Goal: Information Seeking & Learning: Learn about a topic

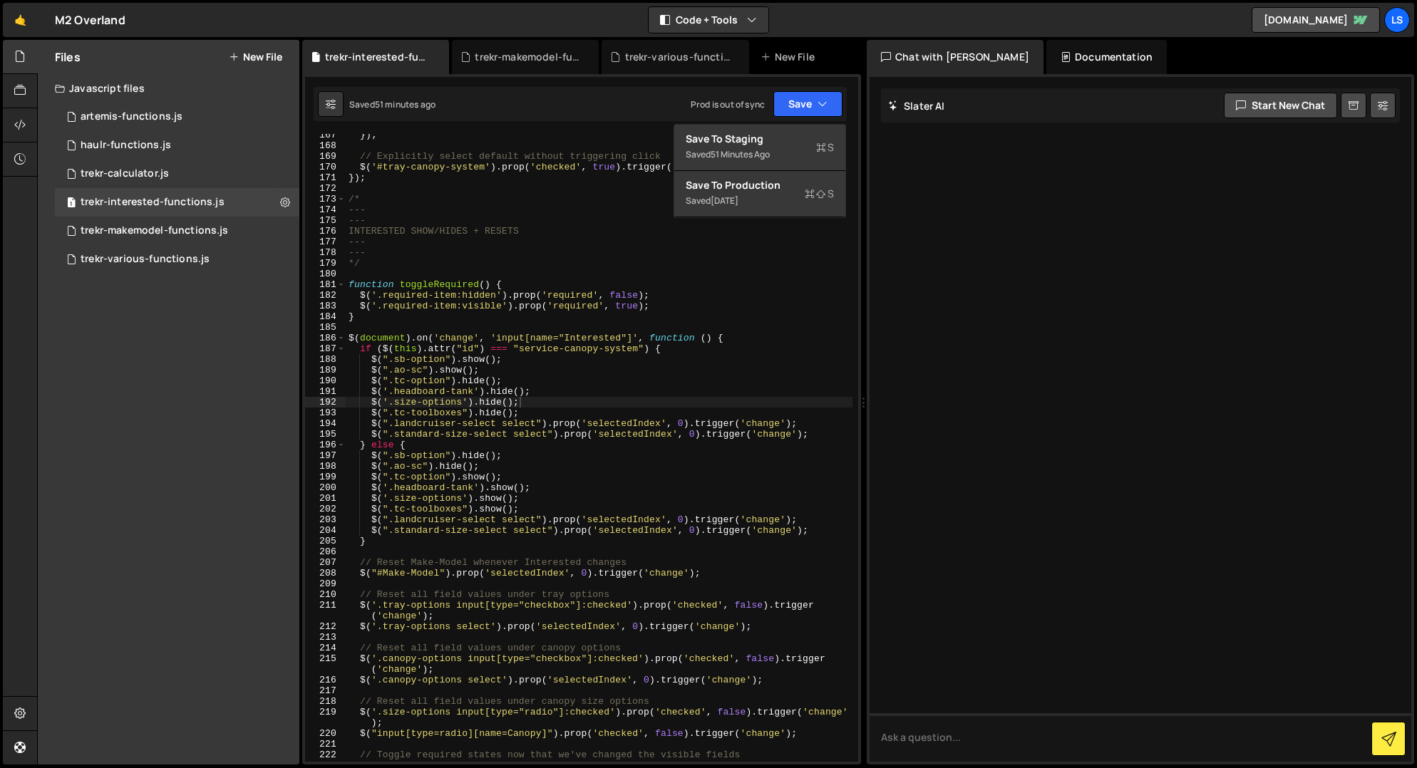
scroll to position [1811, 0]
click at [738, 197] on div "[DATE]" at bounding box center [725, 201] width 28 height 12
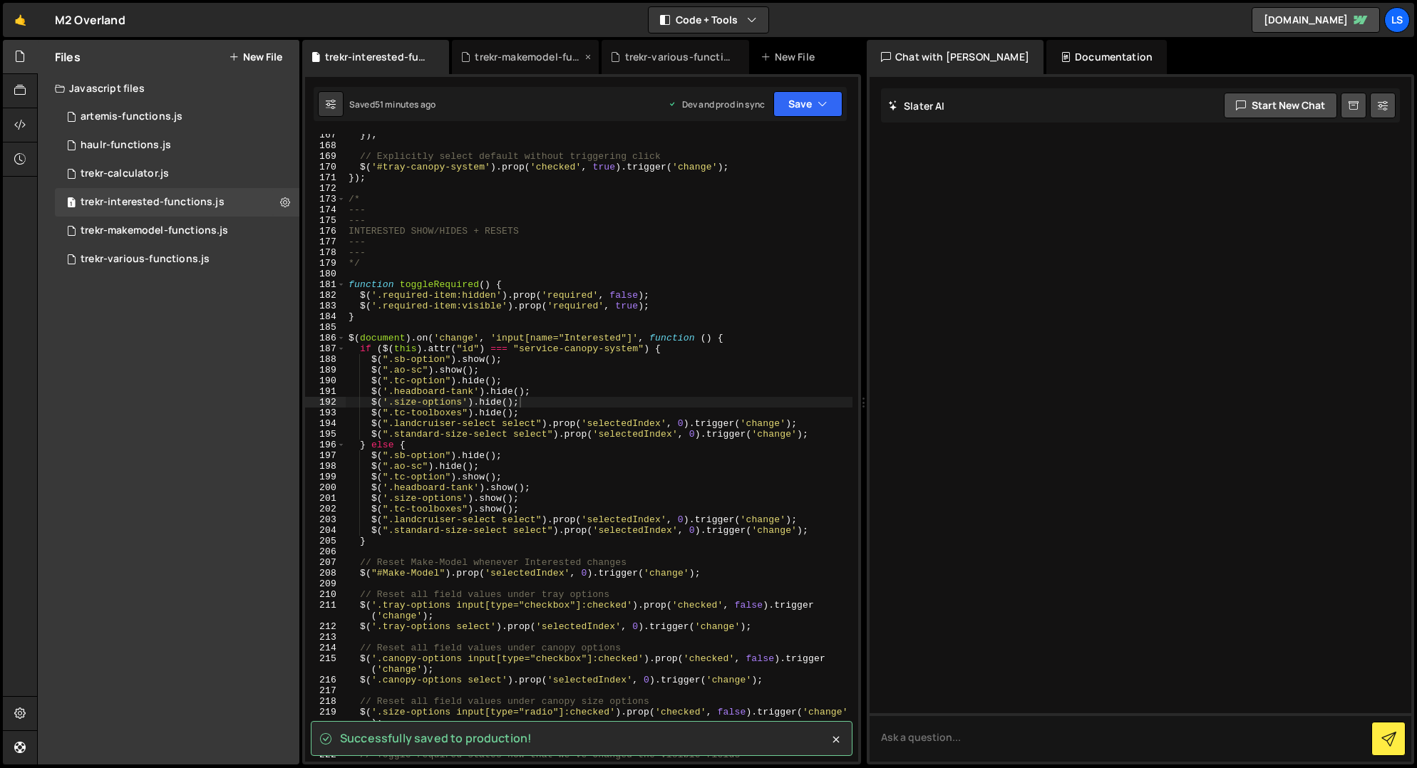
click at [505, 54] on div "trekr-makemodel-functions.js" at bounding box center [528, 57] width 107 height 14
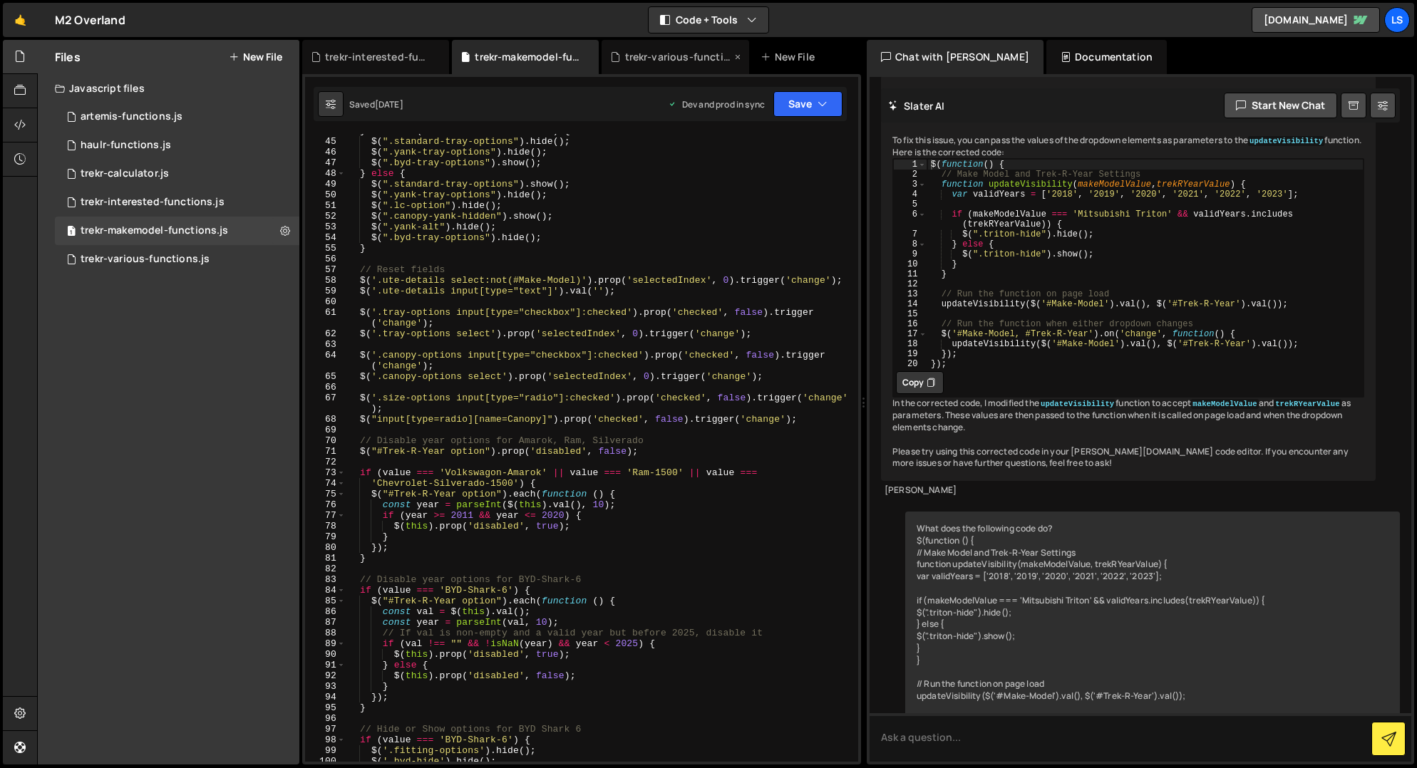
scroll to position [9349, 0]
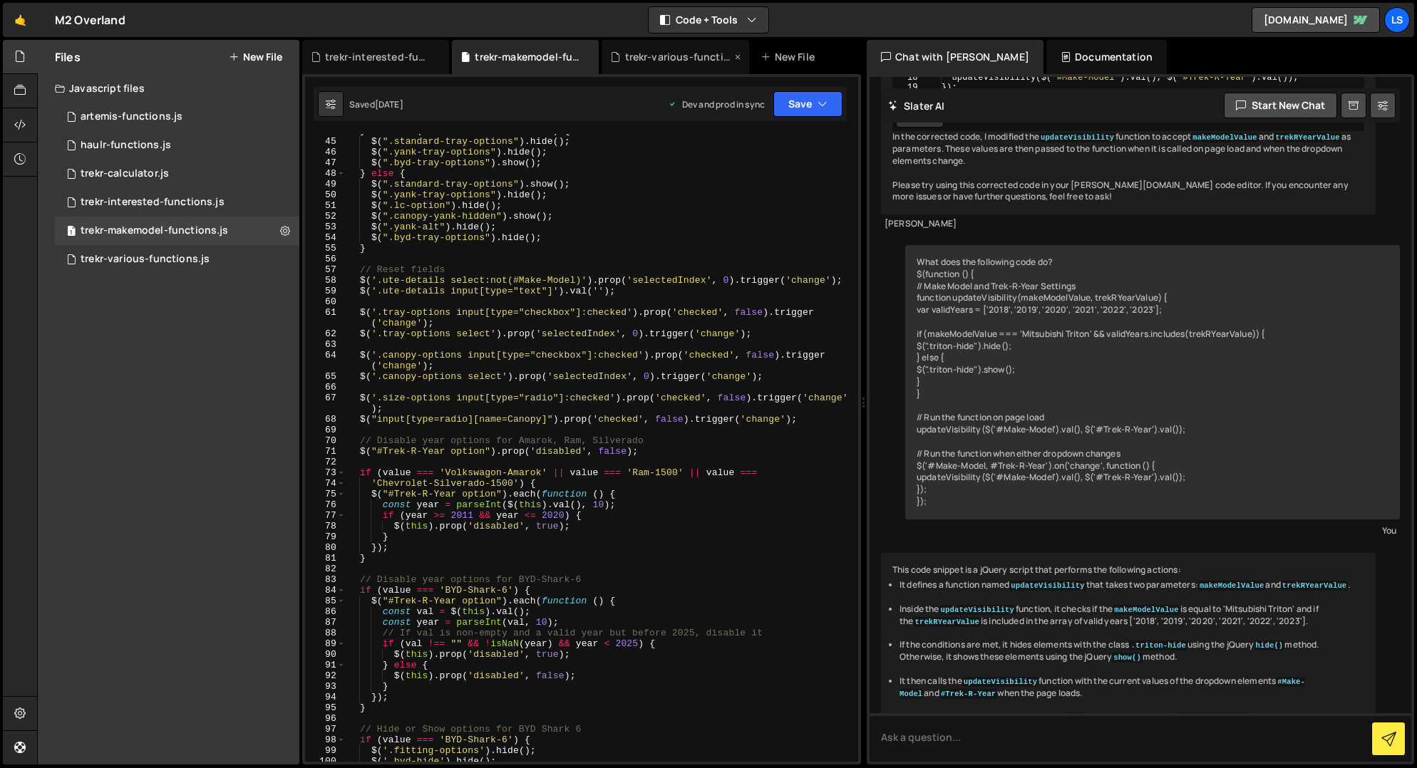
click at [668, 55] on div "trekr-various-functions.js" at bounding box center [678, 57] width 107 height 14
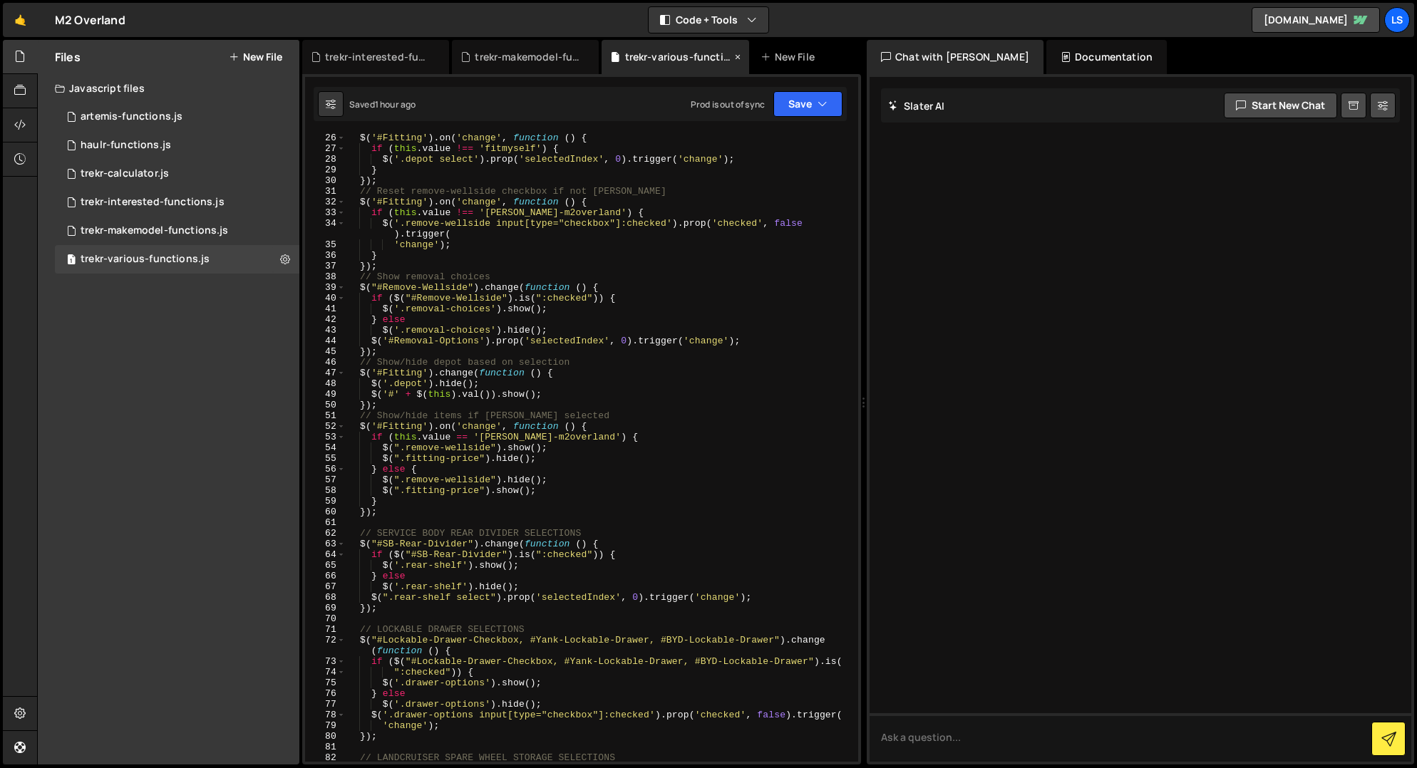
scroll to position [0, 0]
click at [822, 110] on icon "button" at bounding box center [822, 104] width 10 height 14
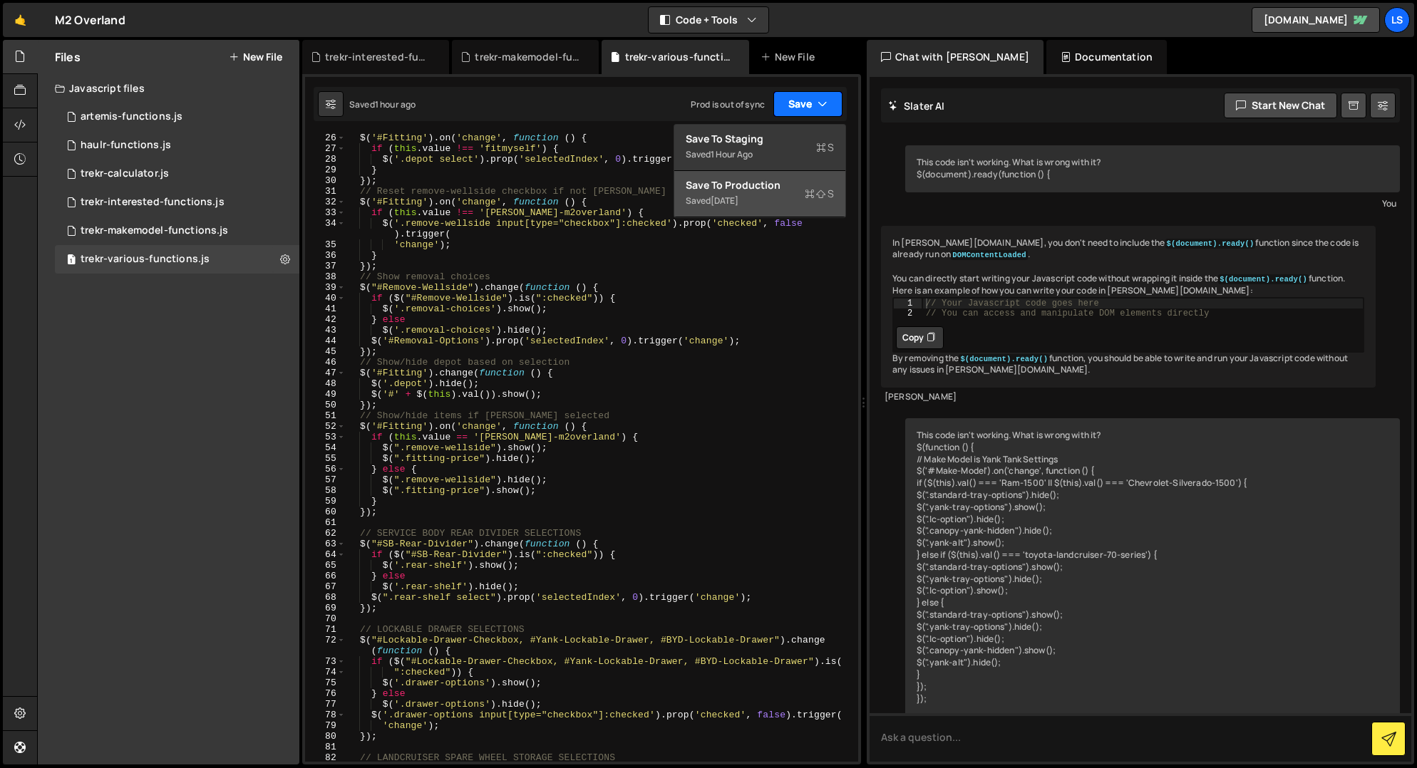
scroll to position [20581, 0]
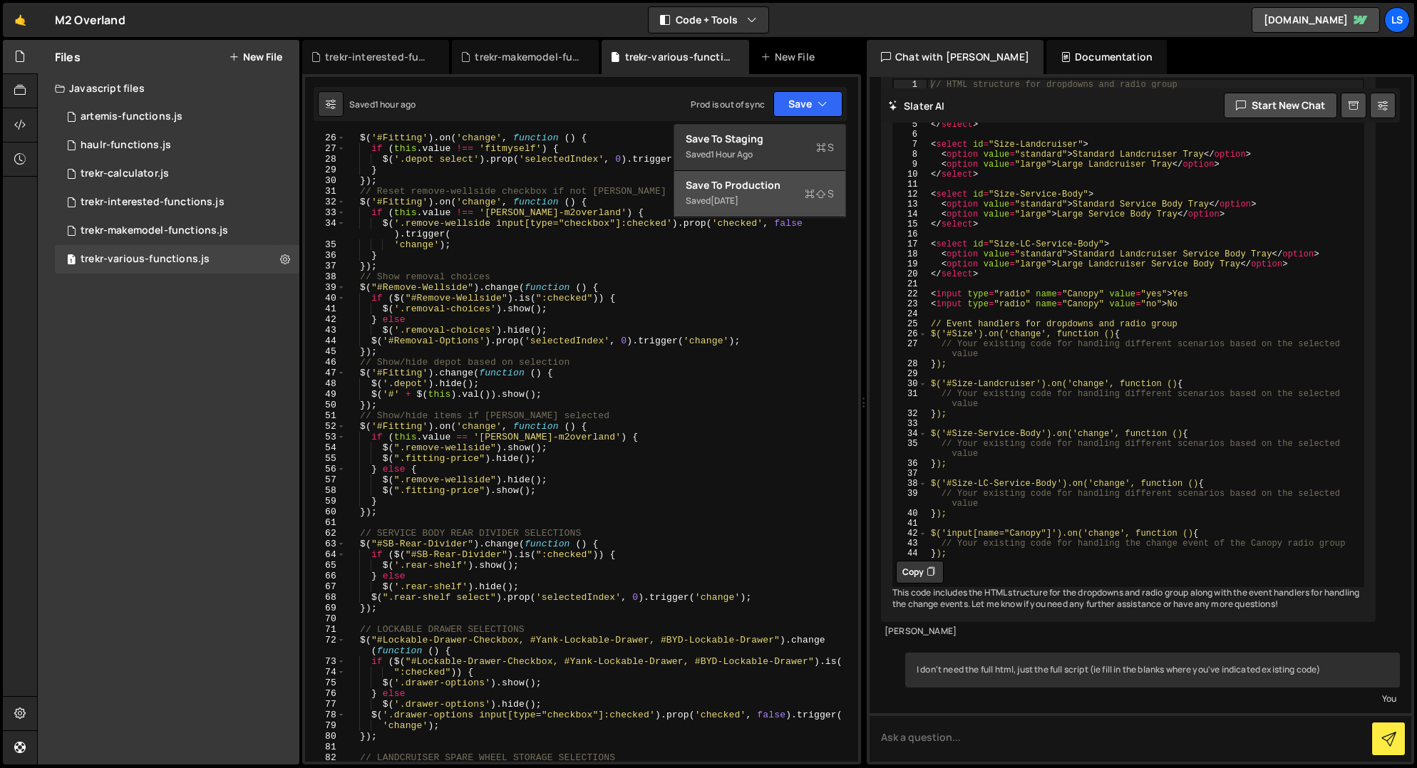
click at [768, 194] on div "Saved [DATE]" at bounding box center [760, 200] width 148 height 17
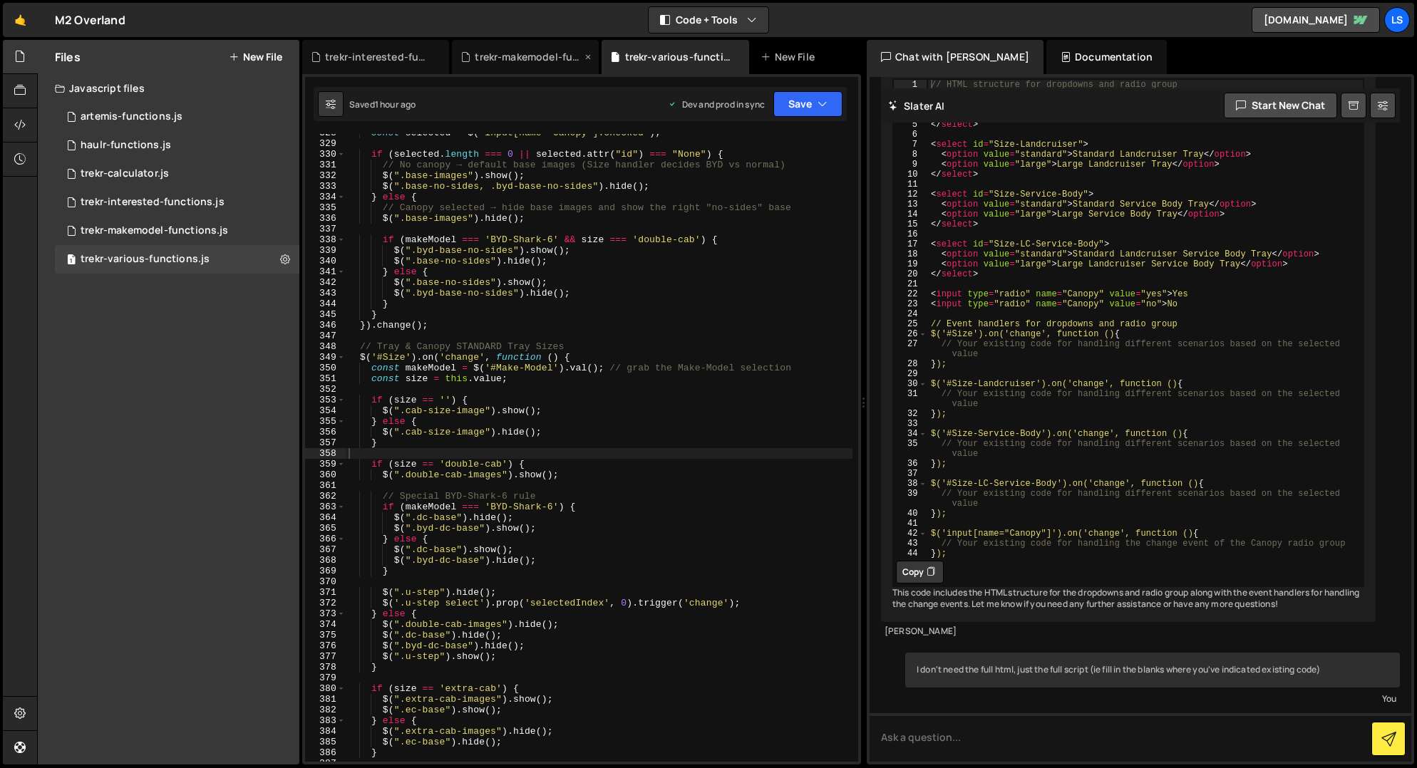
click at [540, 61] on div "trekr-makemodel-functions.js" at bounding box center [528, 57] width 107 height 14
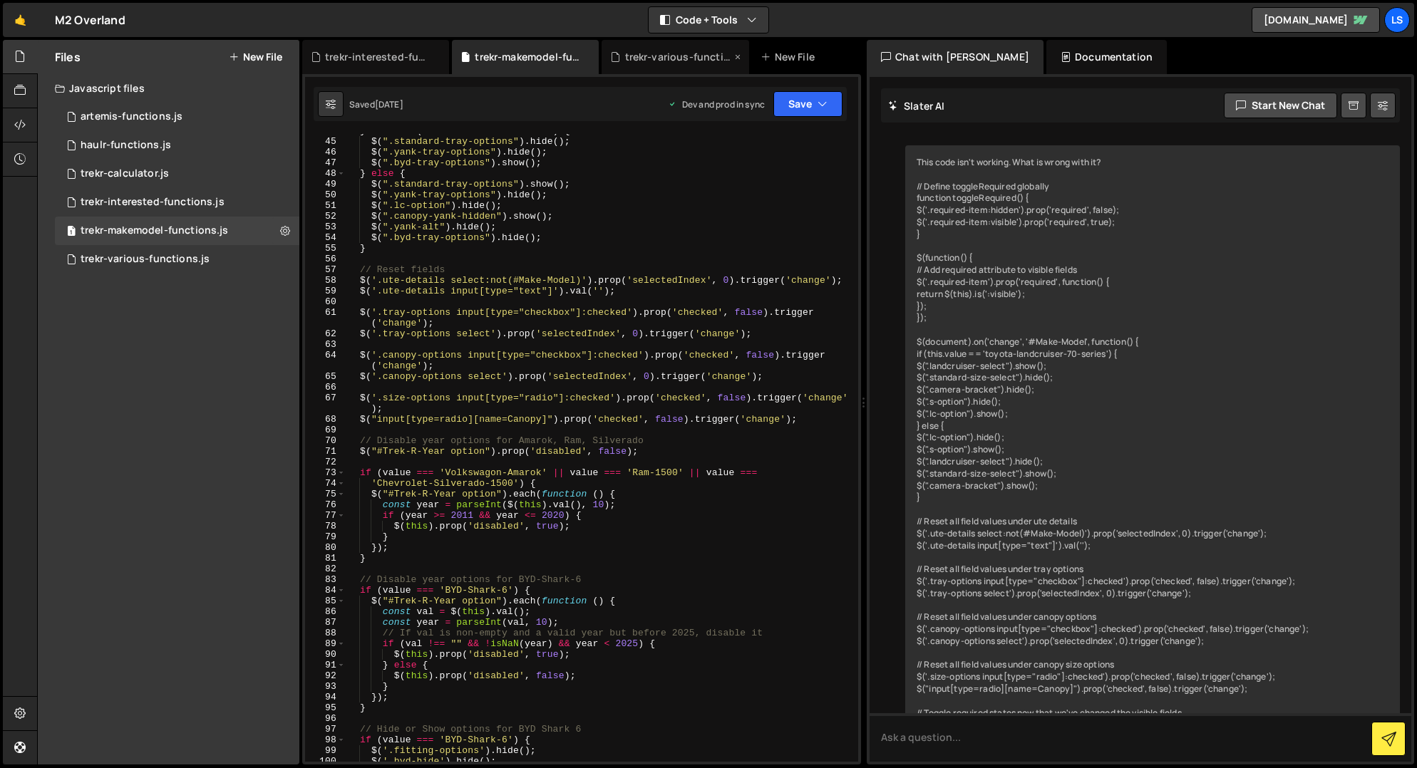
scroll to position [6664, 0]
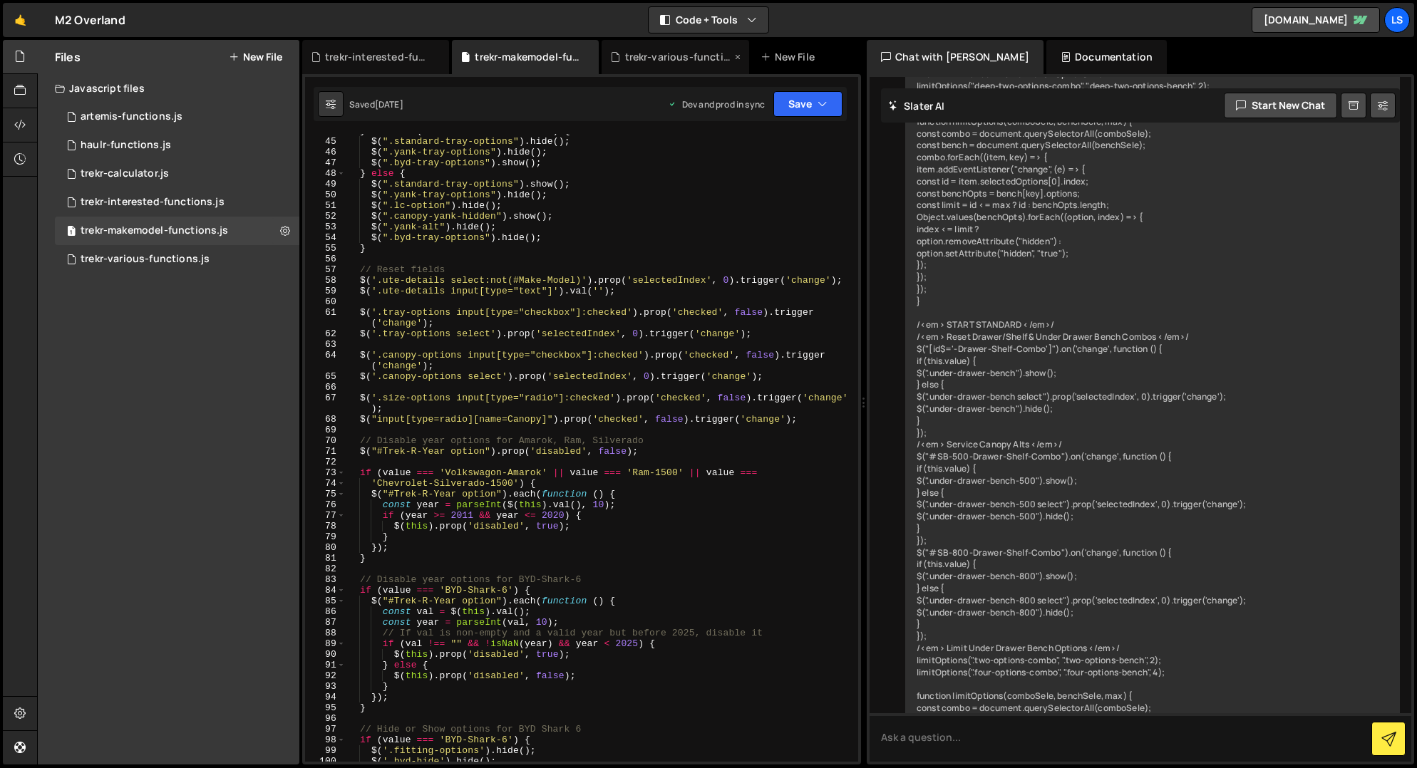
click at [676, 56] on div "trekr-various-functions.js" at bounding box center [678, 57] width 107 height 14
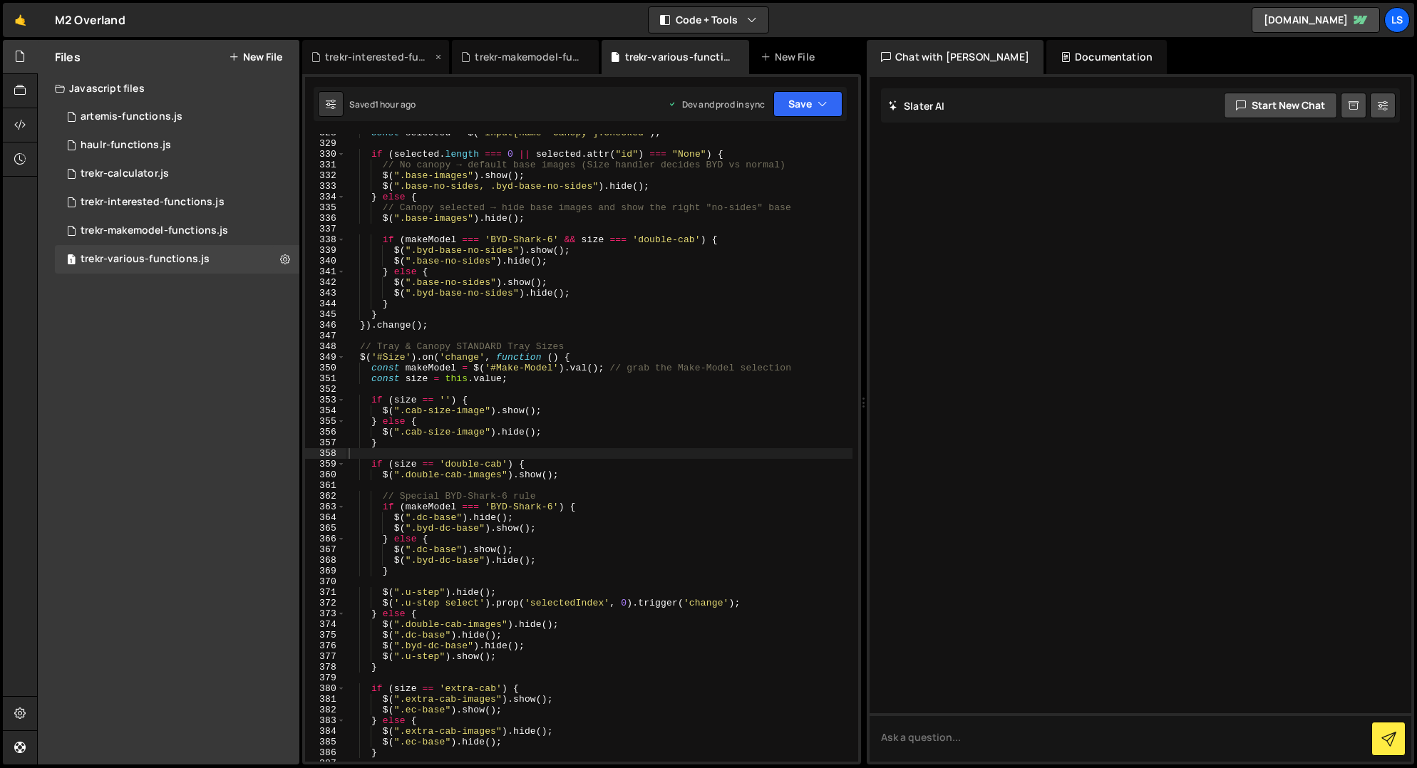
click at [528, 56] on div "trekr-makemodel-functions.js" at bounding box center [528, 57] width 107 height 14
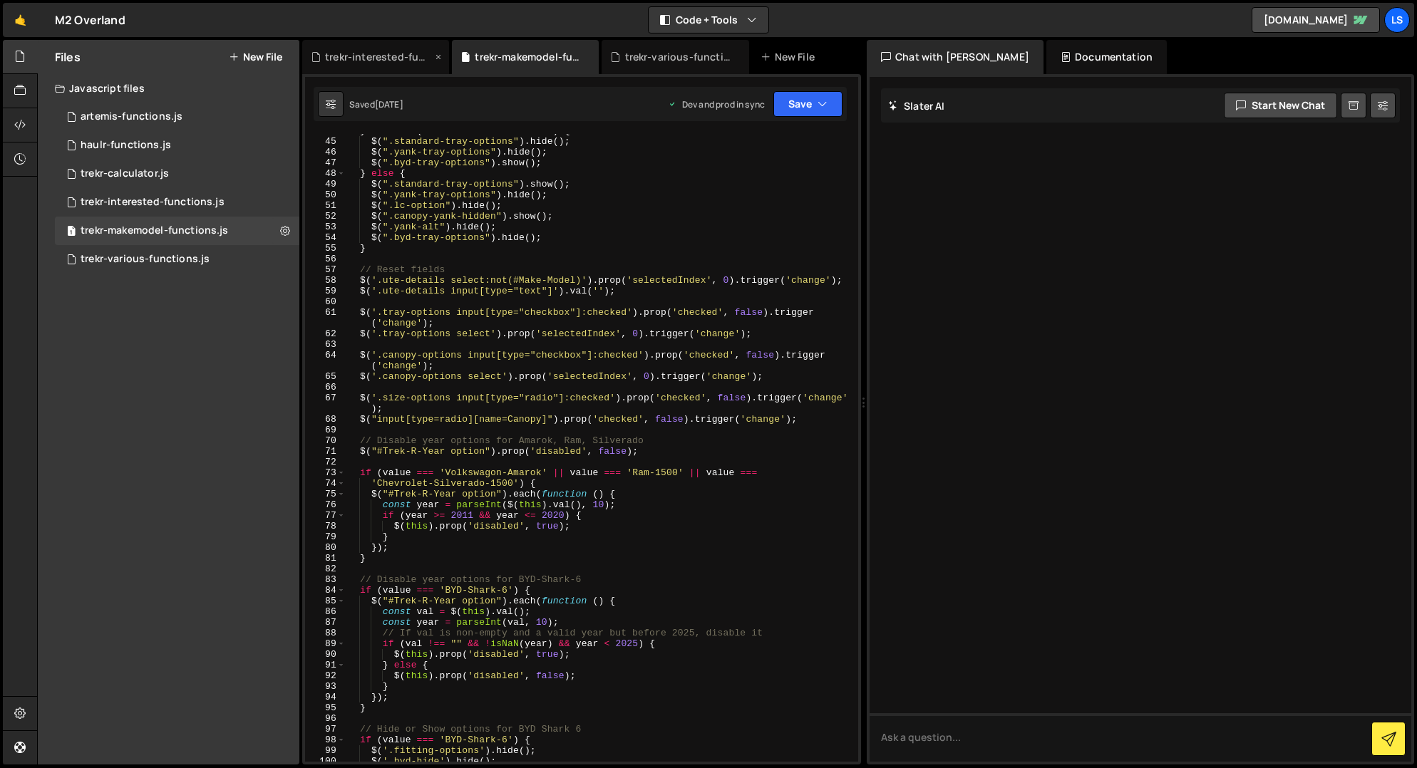
drag, startPoint x: 378, startPoint y: 54, endPoint x: 386, endPoint y: 56, distance: 8.0
click at [378, 54] on div "trekr-interested-functions.js" at bounding box center [378, 57] width 107 height 14
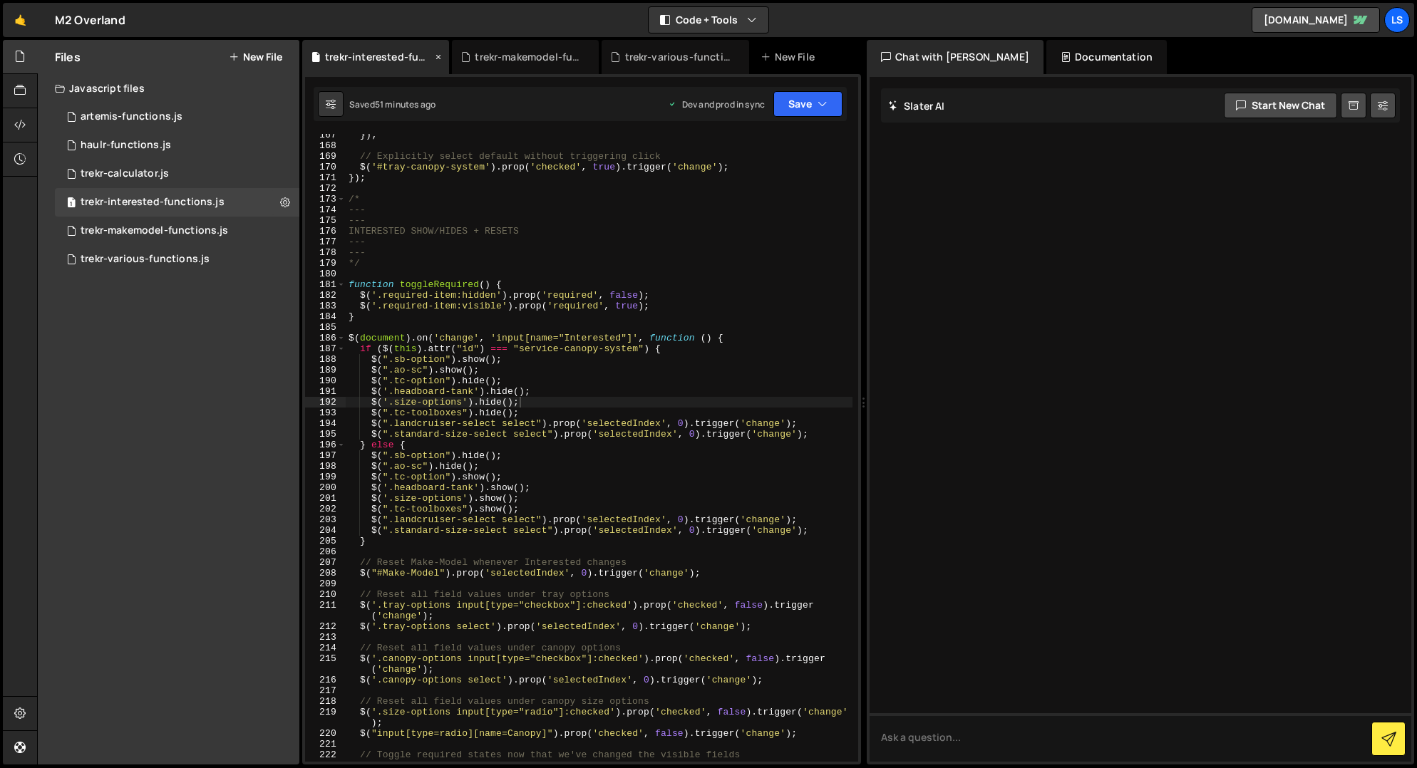
click at [441, 54] on icon at bounding box center [438, 57] width 10 height 14
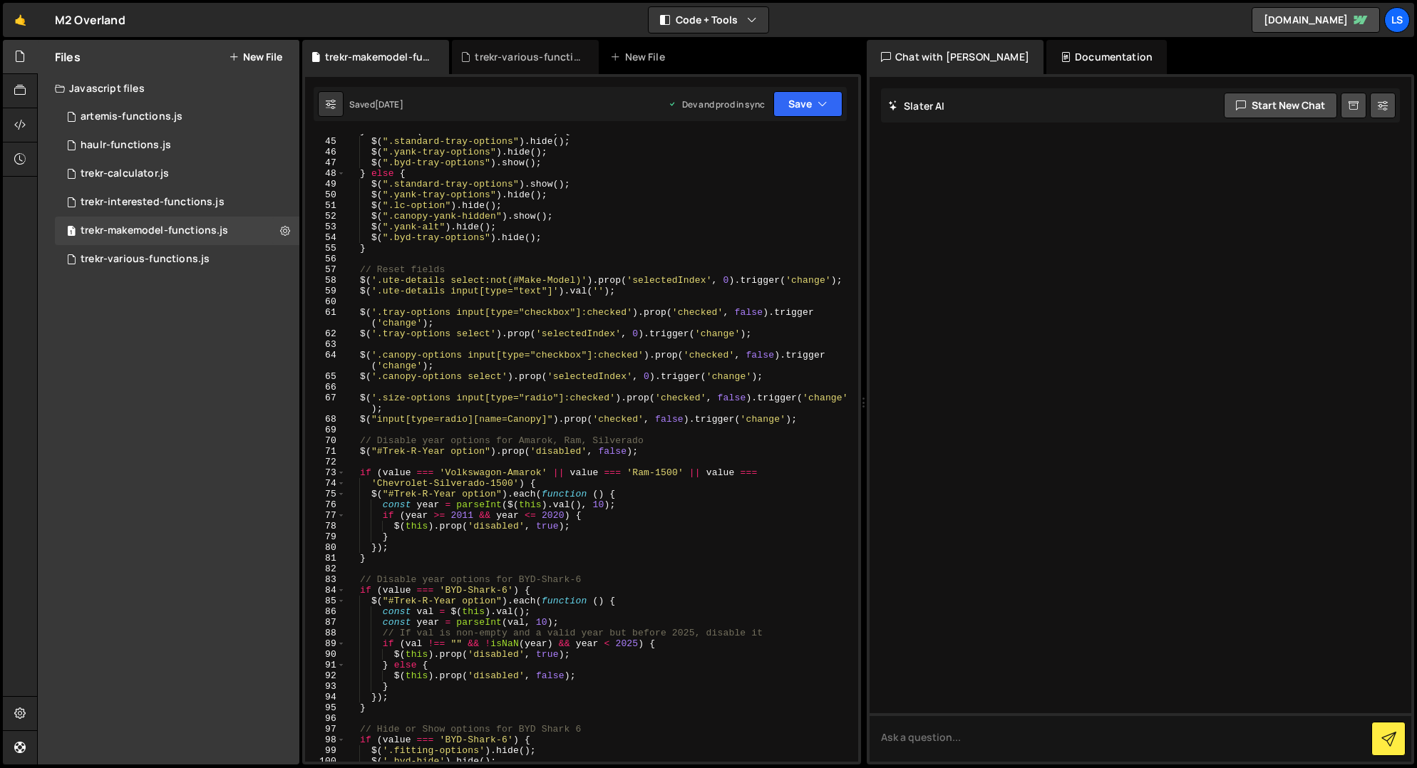
click at [0, 0] on icon at bounding box center [0, 0] width 0 height 0
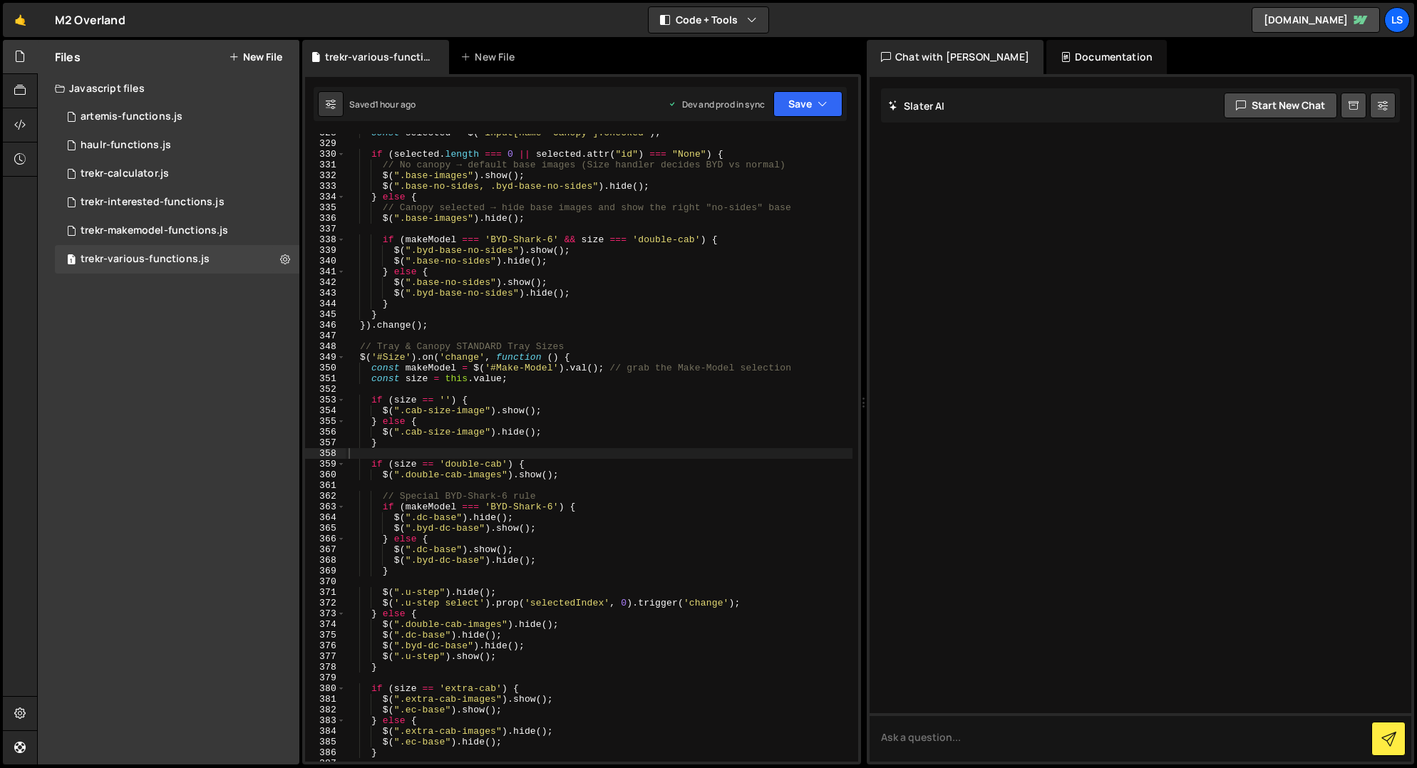
click at [0, 0] on icon at bounding box center [0, 0] width 0 height 0
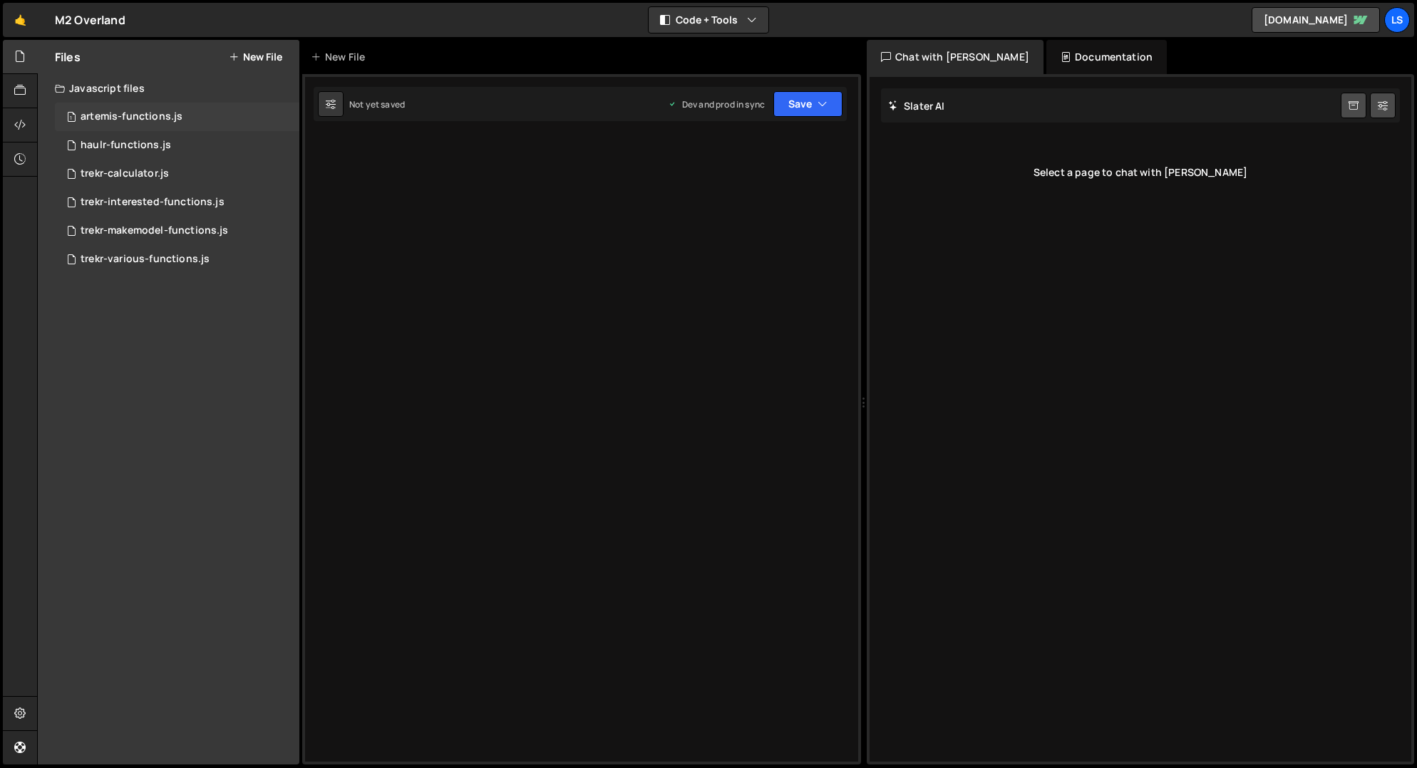
click at [108, 116] on div "artemis-functions.js" at bounding box center [132, 116] width 102 height 13
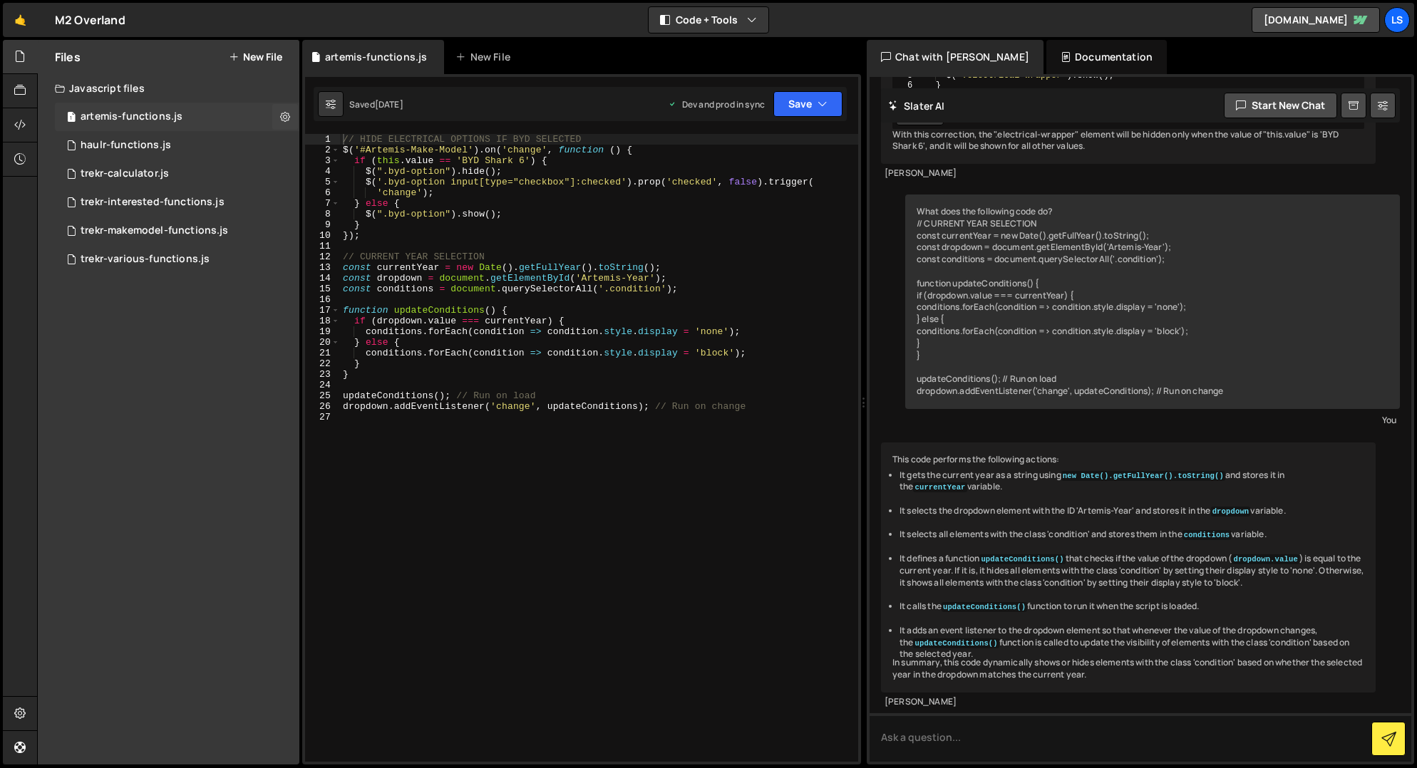
scroll to position [413, 0]
click at [129, 142] on div "haulr-functions.js" at bounding box center [126, 145] width 91 height 13
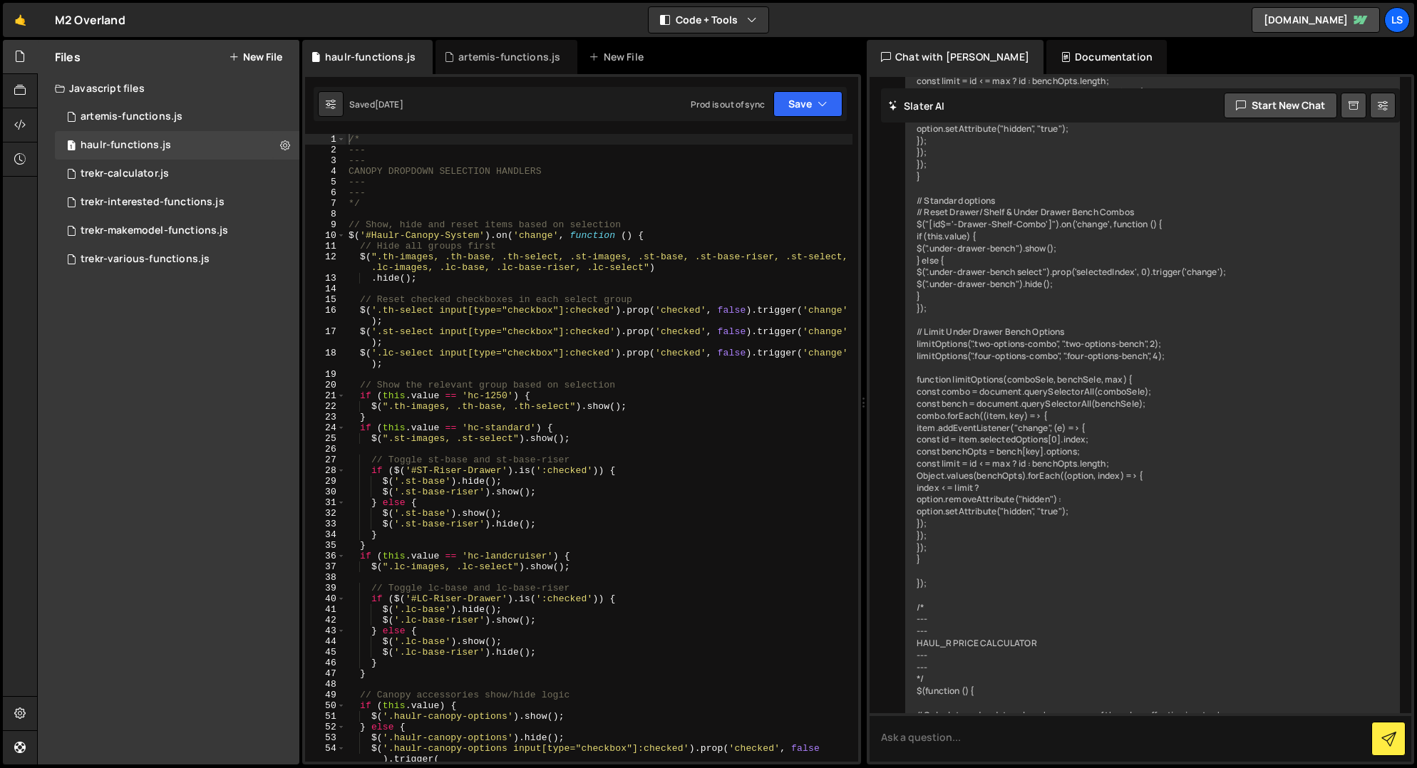
scroll to position [5056, 0]
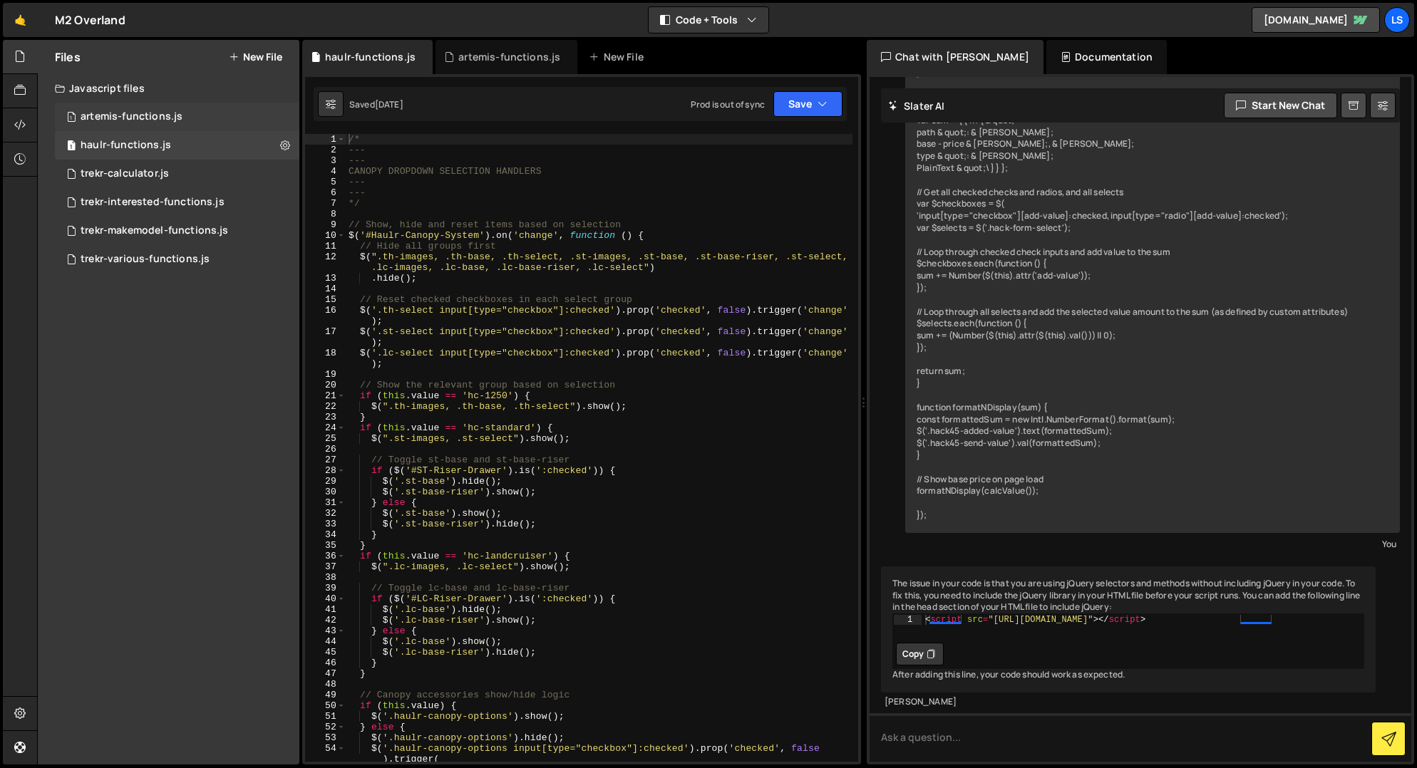
click at [120, 115] on div "artemis-functions.js" at bounding box center [132, 116] width 102 height 13
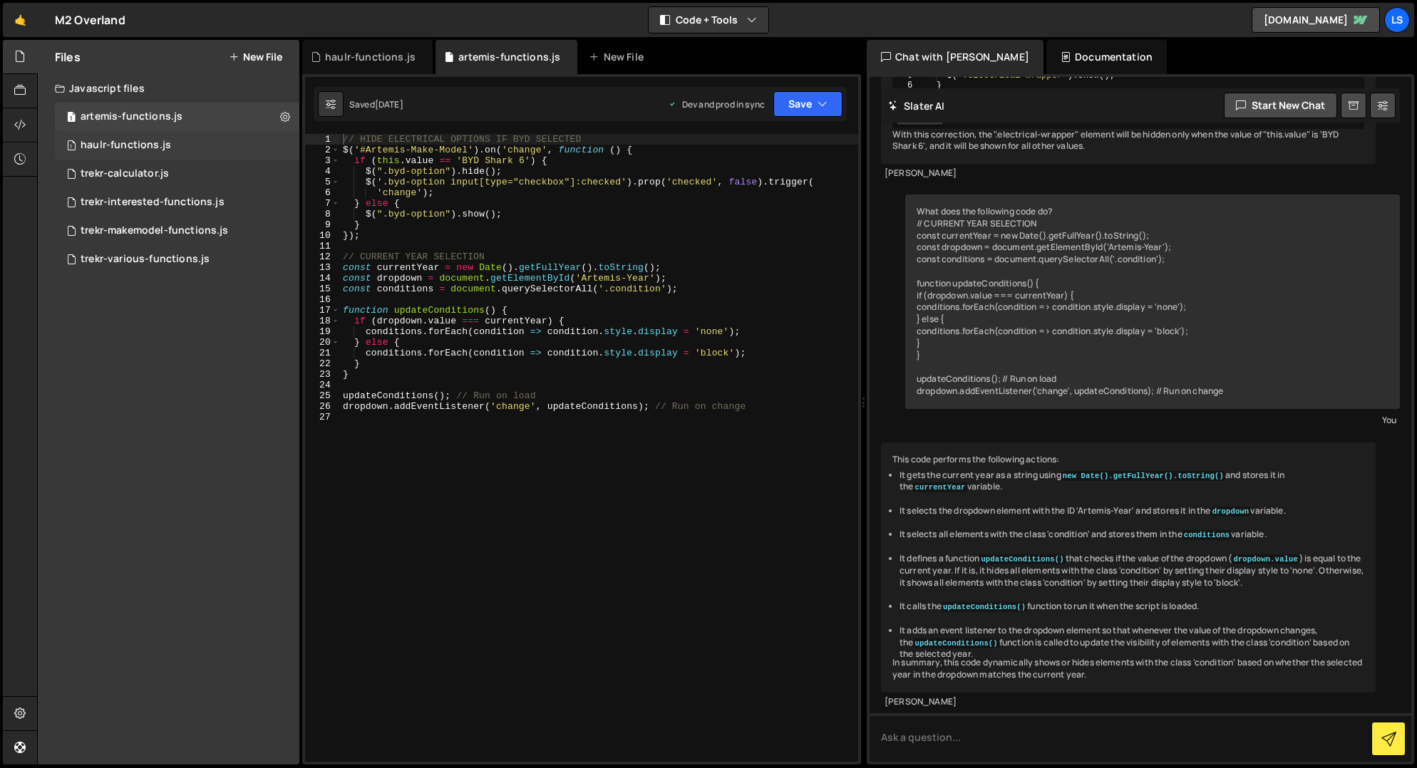
scroll to position [413, 0]
click at [129, 259] on div "trekr-various-functions.js" at bounding box center [145, 259] width 129 height 13
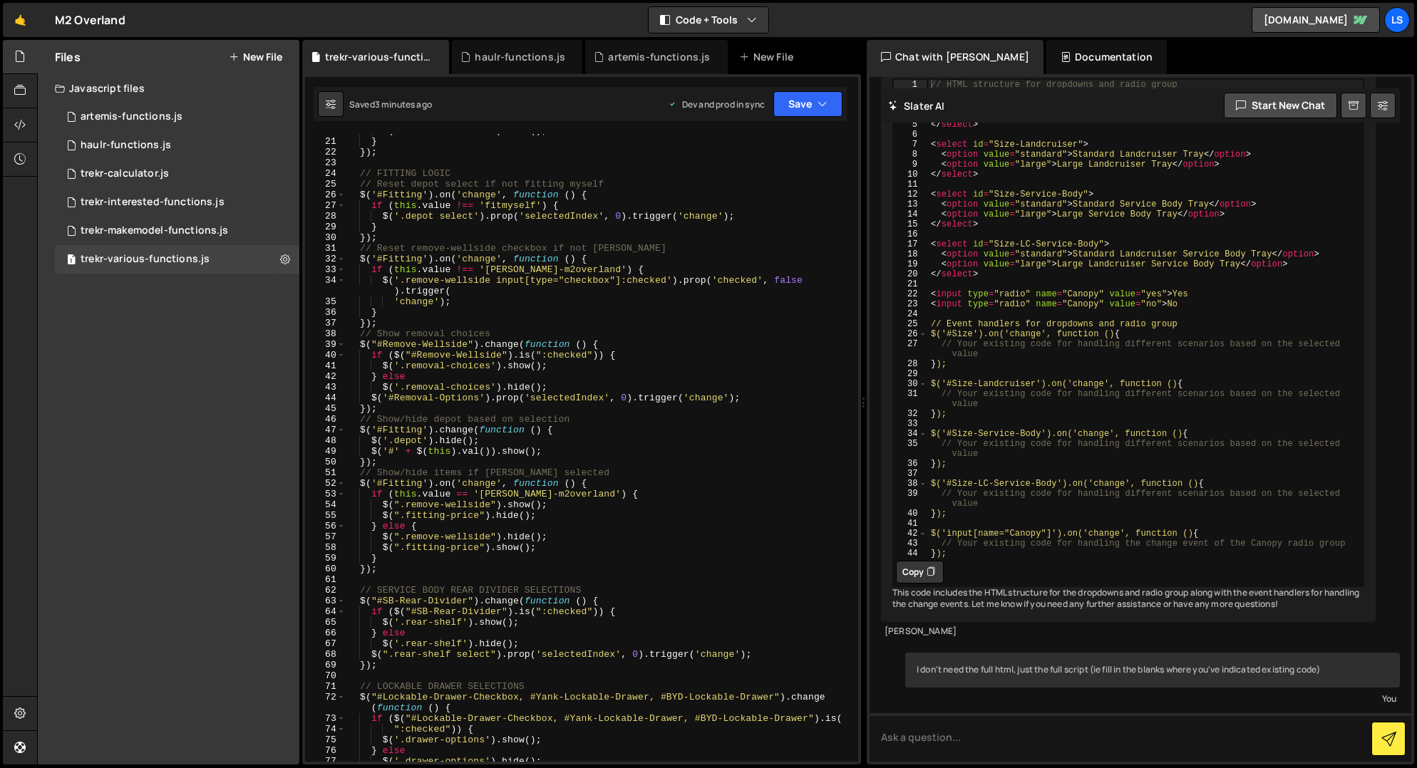
scroll to position [0, 0]
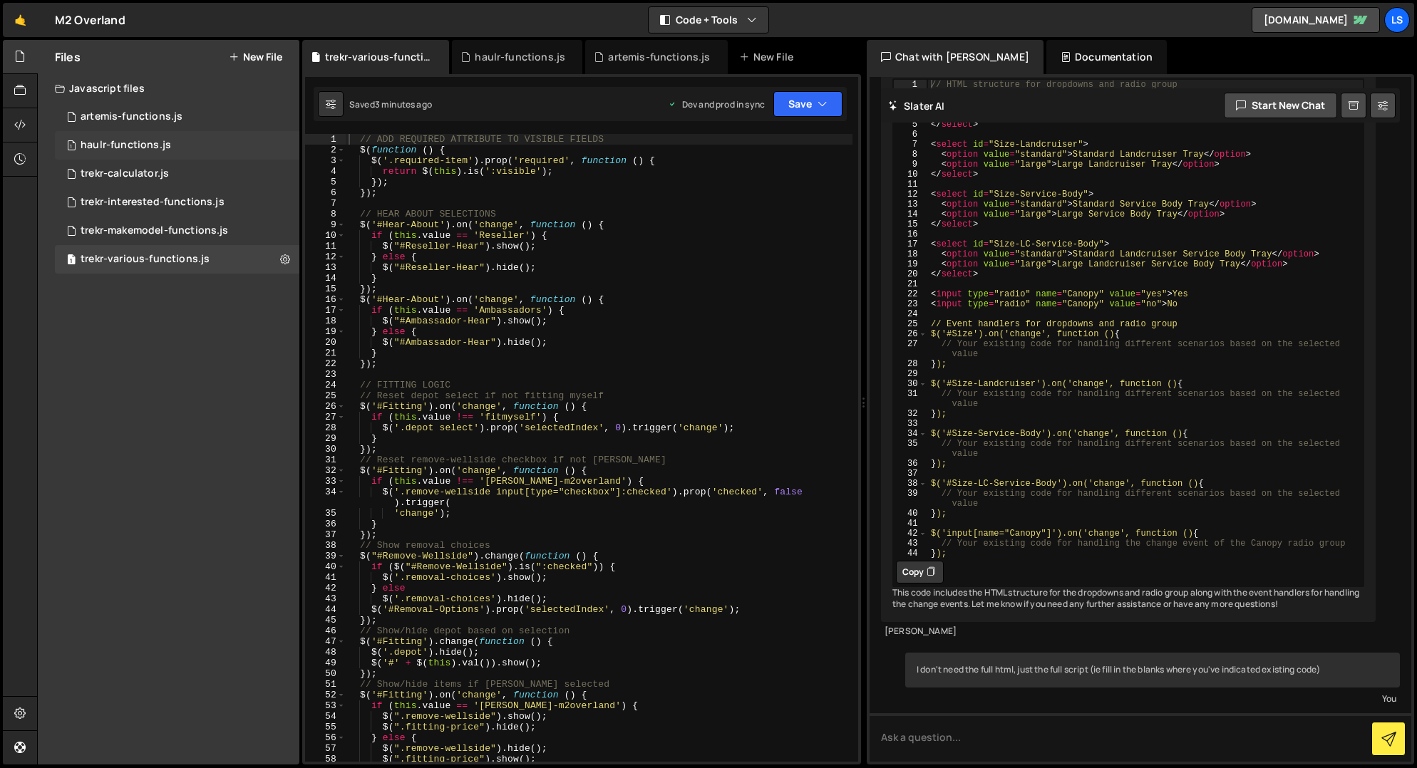
click at [110, 145] on div "haulr-functions.js" at bounding box center [126, 145] width 91 height 13
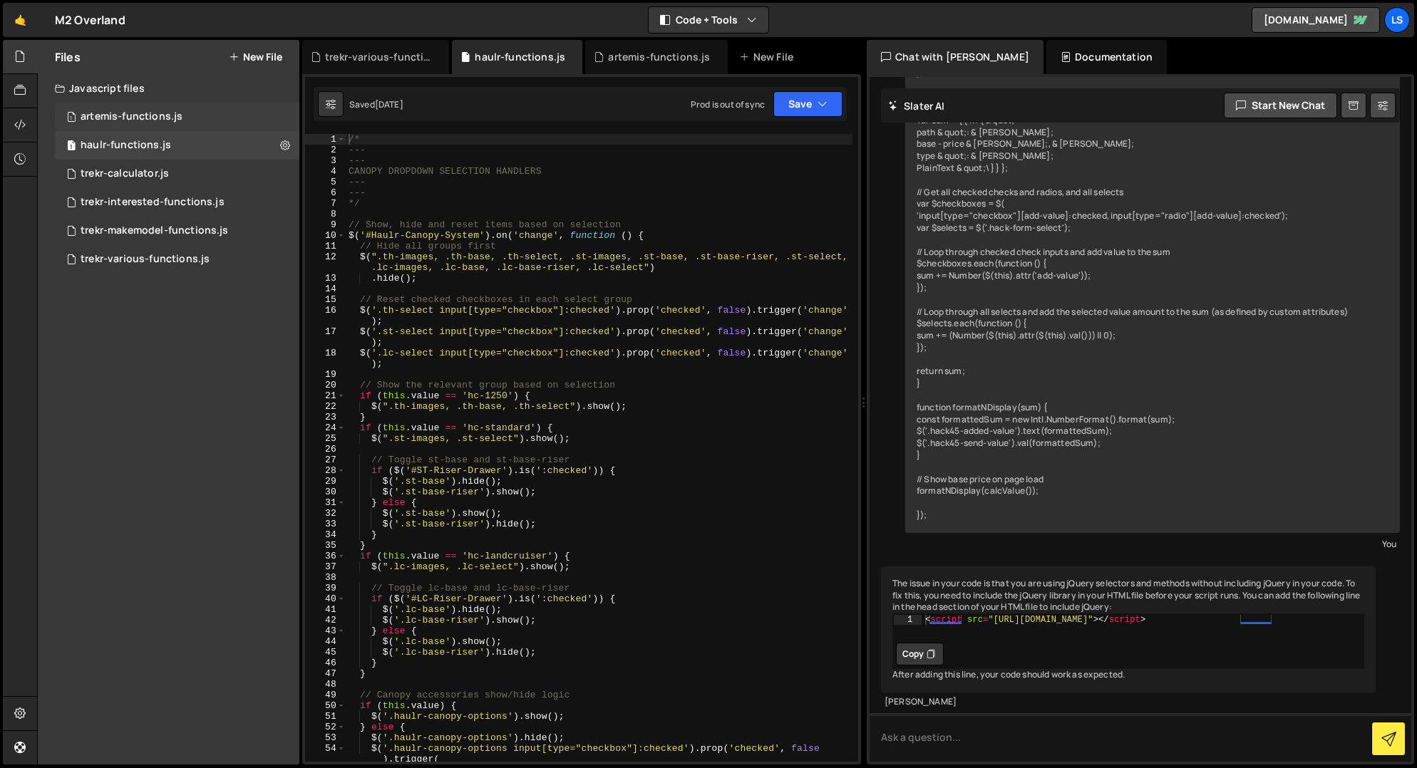
click at [123, 119] on div "artemis-functions.js" at bounding box center [132, 116] width 102 height 13
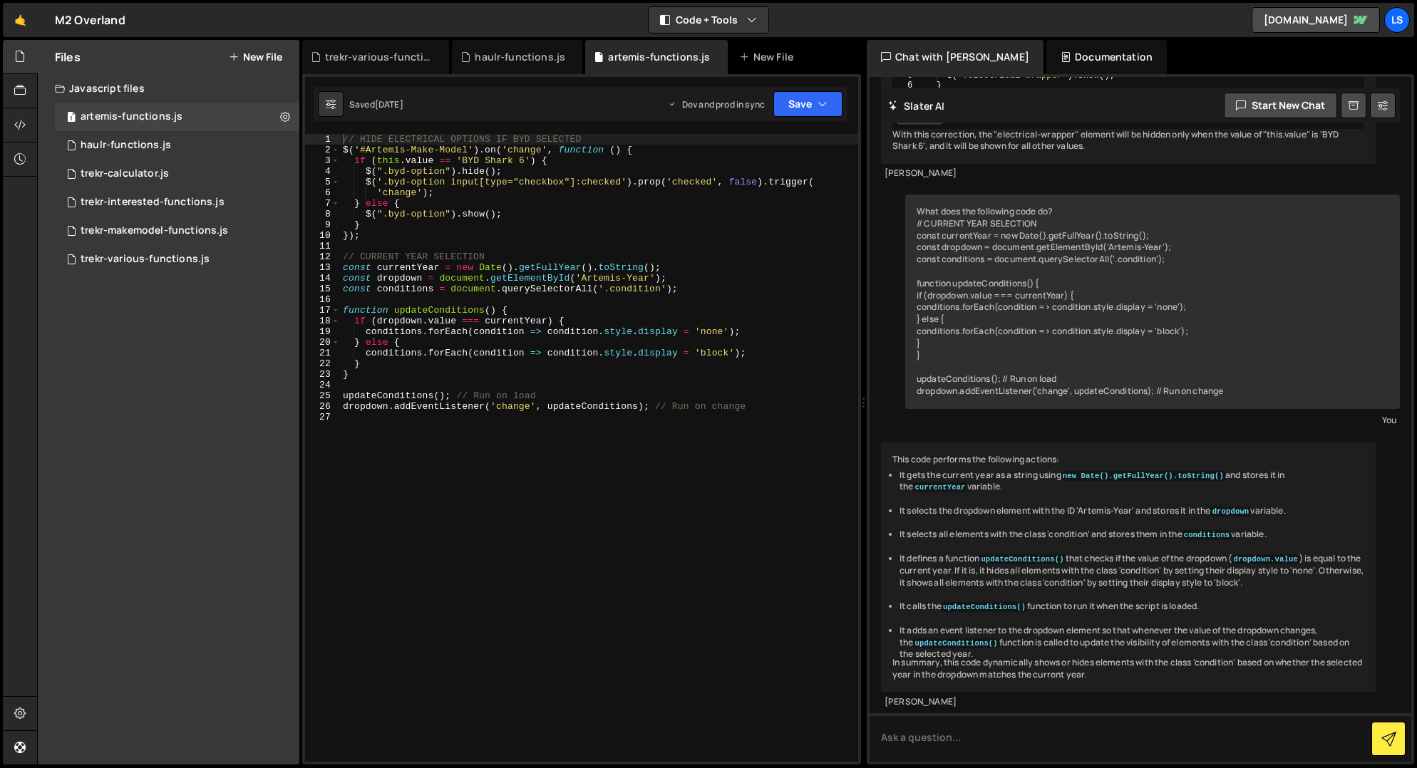
scroll to position [413, 0]
